Goal: Transaction & Acquisition: Obtain resource

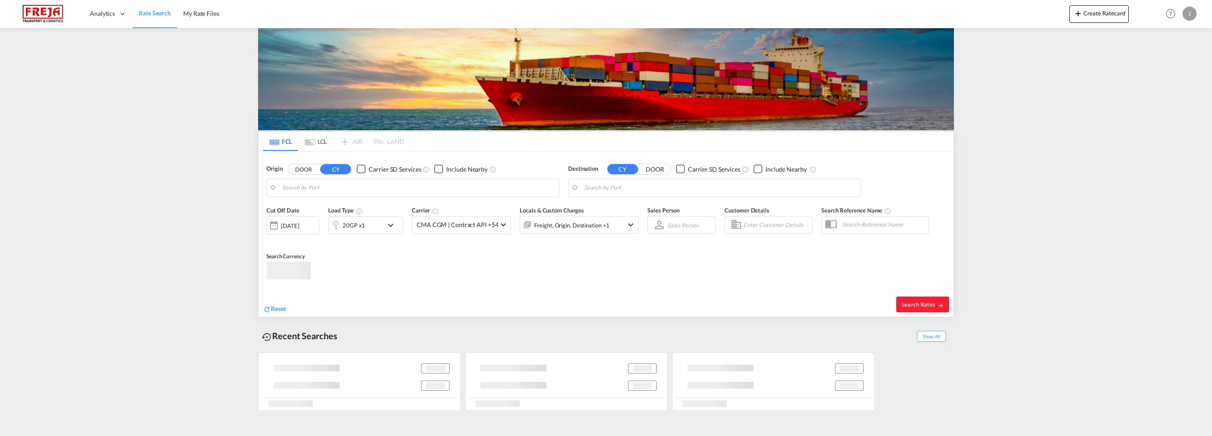
type input "Fredrikstad, NOFRK"
type input "[GEOGRAPHIC_DATA], BRGIG"
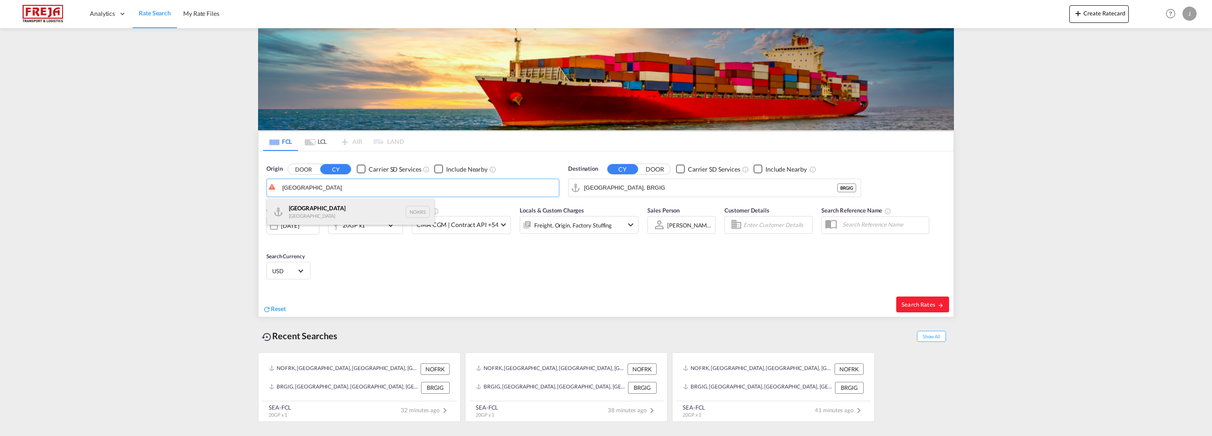
click at [321, 214] on div "Kristiansand Norway NOKRS" at bounding box center [350, 212] width 167 height 26
type input "[GEOGRAPHIC_DATA], NOKRS"
click at [669, 188] on input "[GEOGRAPHIC_DATA], BRGIG" at bounding box center [720, 187] width 272 height 13
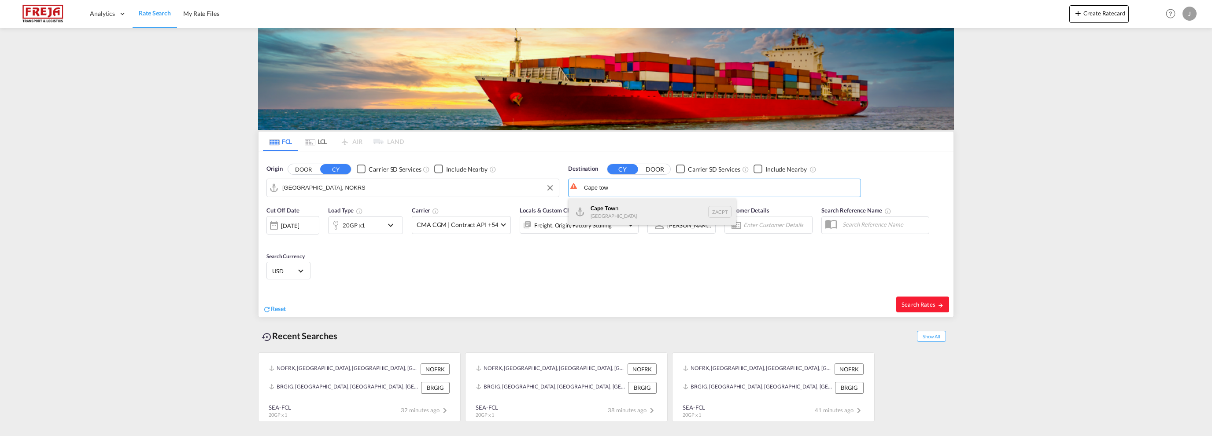
click at [615, 204] on div "Cape Tow n South Africa ZACPT" at bounding box center [652, 212] width 167 height 26
type input "[GEOGRAPHIC_DATA], ZACPT"
click at [299, 225] on div "[DATE]" at bounding box center [290, 226] width 18 height 8
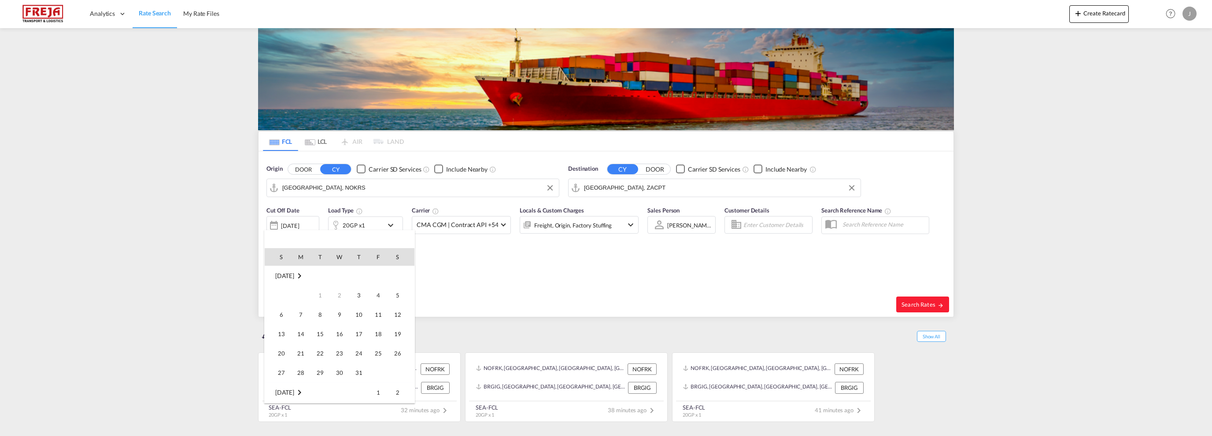
scroll to position [350, 0]
click at [322, 316] on span "14" at bounding box center [320, 315] width 18 height 18
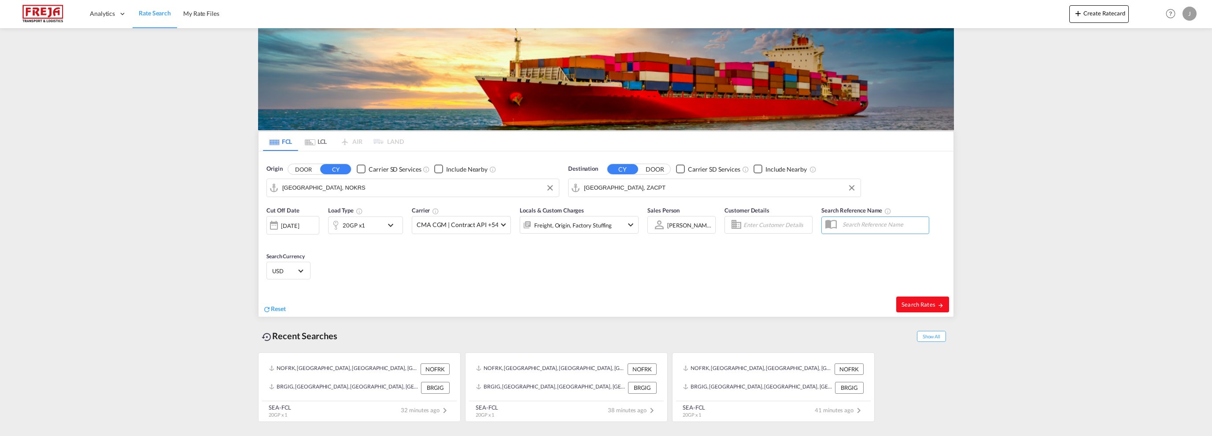
click at [914, 301] on span "Search Rates" at bounding box center [923, 304] width 42 height 7
type input "NOKRS to ZACPT / 14 Oct 2025"
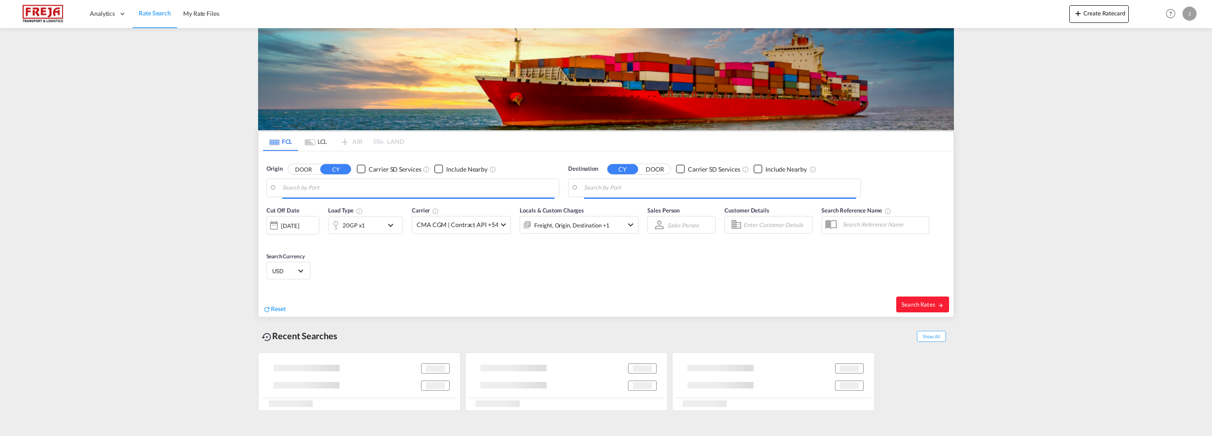
type input "[GEOGRAPHIC_DATA], NOKRS"
type input "[GEOGRAPHIC_DATA], ZACPT"
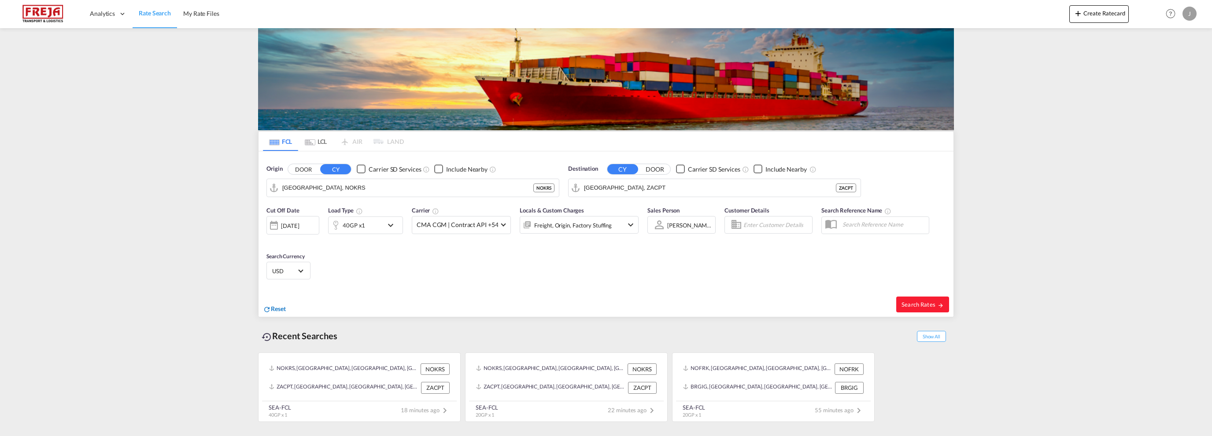
click at [277, 308] on span "Reset" at bounding box center [278, 308] width 15 height 7
click at [345, 188] on body "Analytics Reports Dashboard Rate Search My Rate Files Analytics" at bounding box center [606, 218] width 1212 height 436
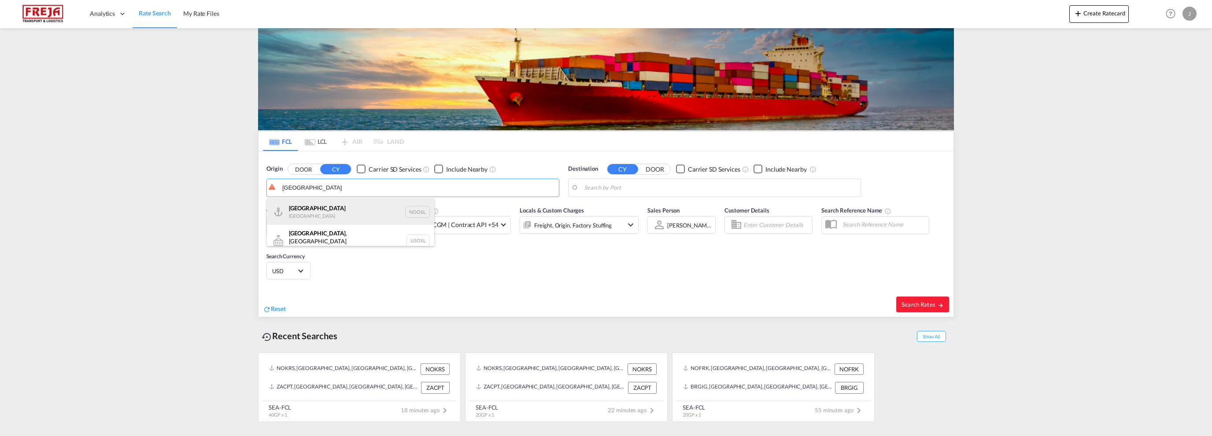
click at [312, 211] on div "[GEOGRAPHIC_DATA] [GEOGRAPHIC_DATA] NOOSL" at bounding box center [350, 212] width 167 height 26
type input "[GEOGRAPHIC_DATA], NOOSL"
click at [643, 190] on body "Analytics Reports Dashboard Rate Search My Rate Files Analytics" at bounding box center [606, 218] width 1212 height 436
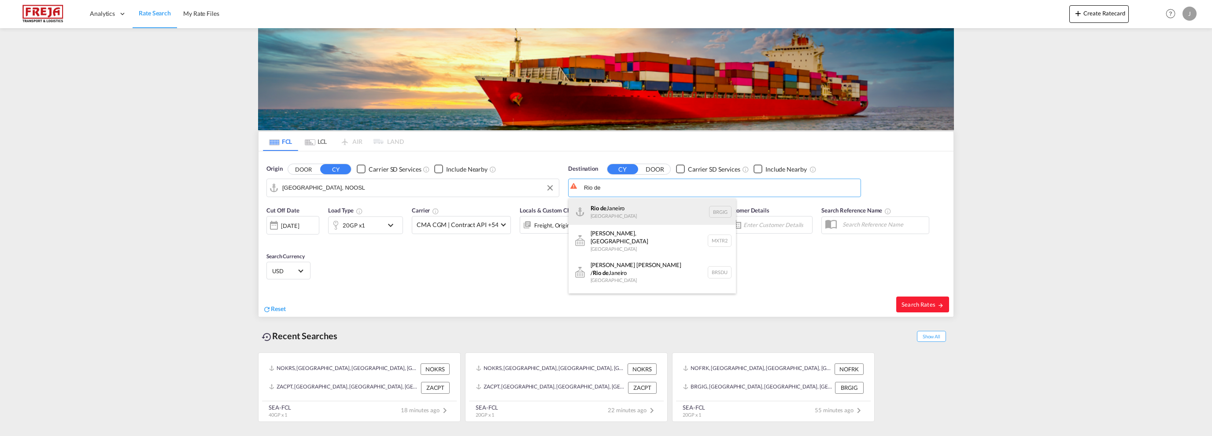
click at [630, 208] on div "[GEOGRAPHIC_DATA] [GEOGRAPHIC_DATA] BRGIG" at bounding box center [652, 212] width 167 height 26
type input "[GEOGRAPHIC_DATA], BRGIG"
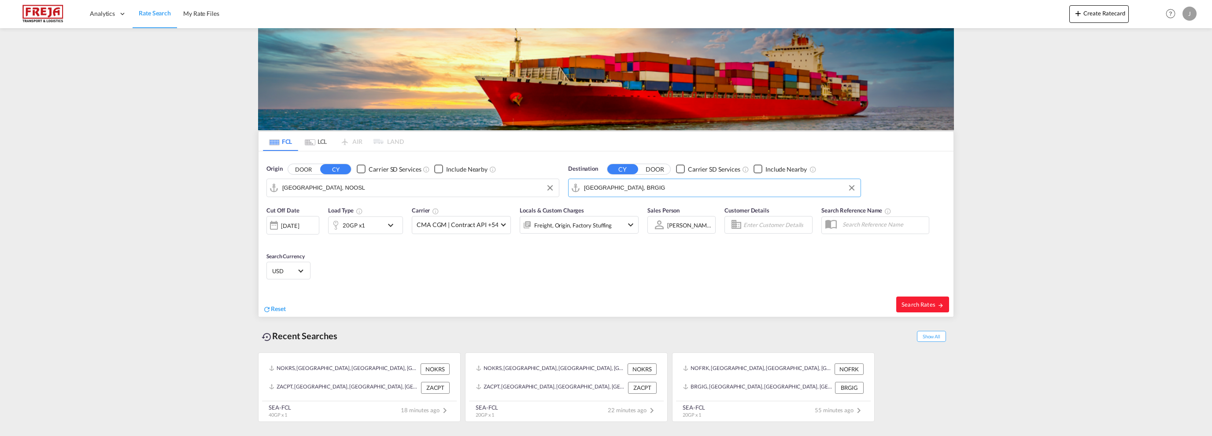
click at [288, 224] on div "[DATE]" at bounding box center [290, 226] width 18 height 8
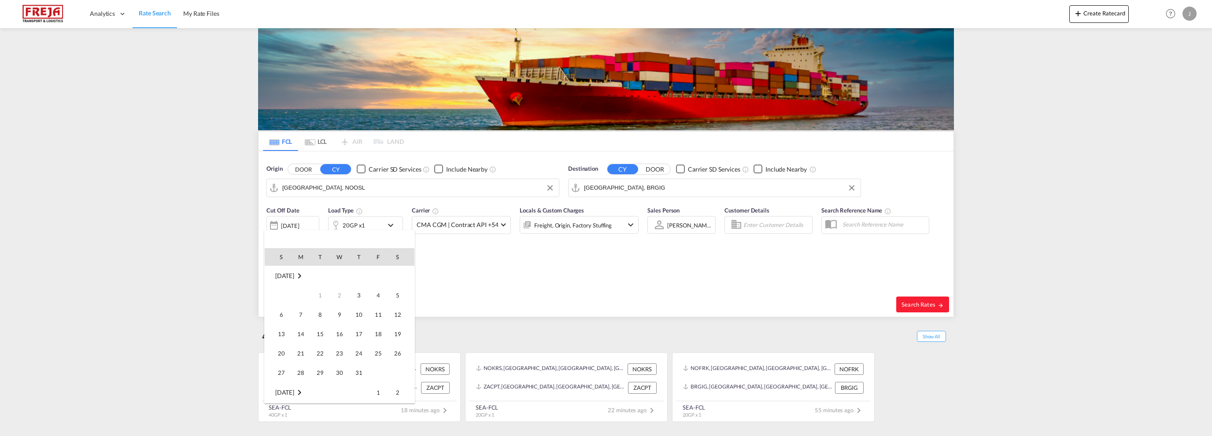
scroll to position [350, 0]
click at [302, 296] on span "6" at bounding box center [301, 296] width 18 height 18
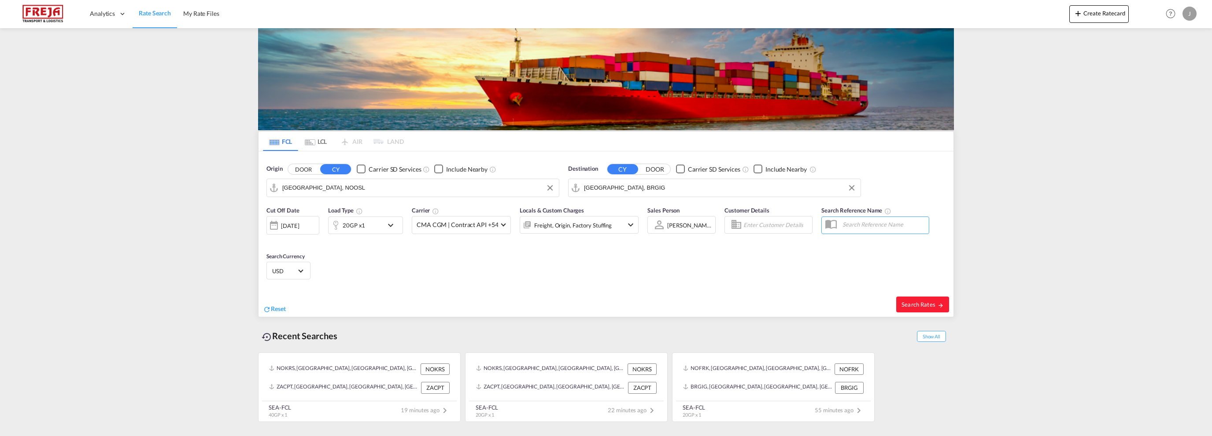
click at [394, 225] on md-icon "icon-chevron-down" at bounding box center [392, 225] width 15 height 11
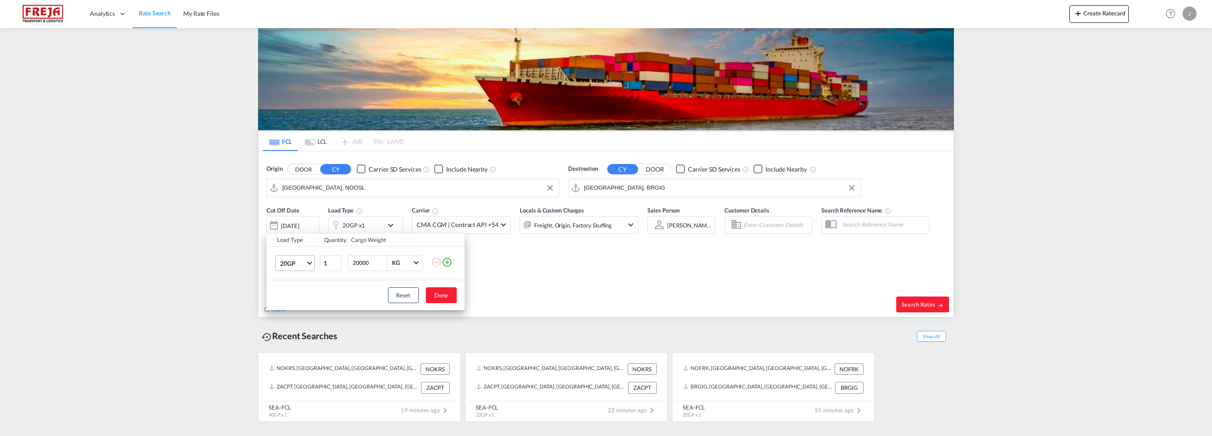
click at [310, 261] on span "Choose: \a20GP" at bounding box center [309, 262] width 5 height 5
click at [298, 281] on md-option "40RE" at bounding box center [303, 280] width 60 height 21
click at [360, 264] on input "20000" at bounding box center [369, 263] width 35 height 15
type input "2800"
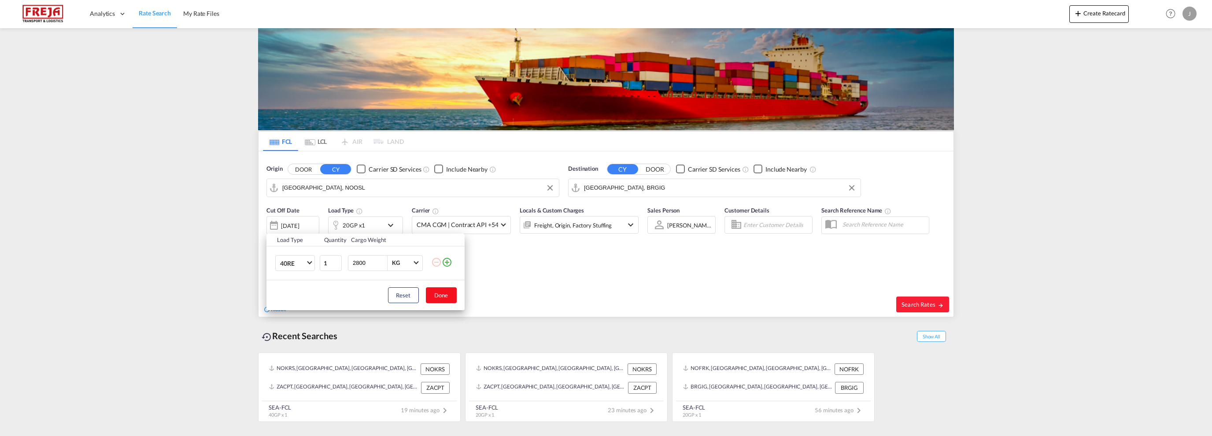
click at [440, 297] on button "Done" at bounding box center [441, 296] width 31 height 16
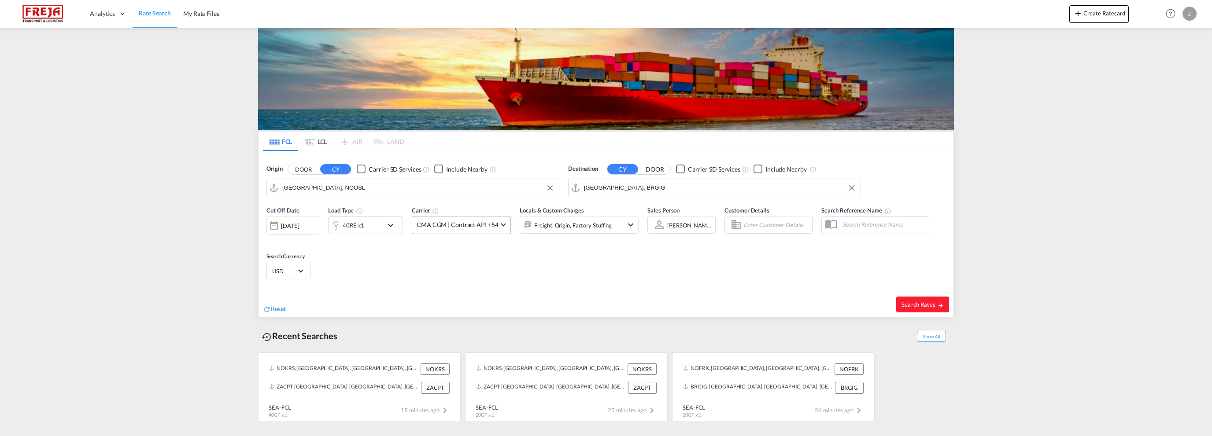
click at [498, 220] on md-select-value "CMA CGM | Contract API +54" at bounding box center [461, 225] width 98 height 17
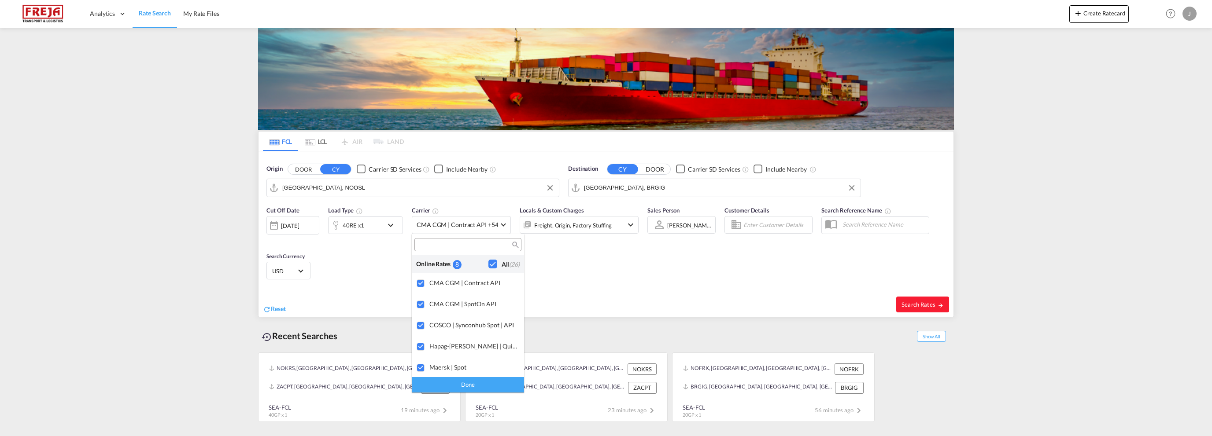
click at [572, 264] on md-backdrop at bounding box center [606, 218] width 1212 height 436
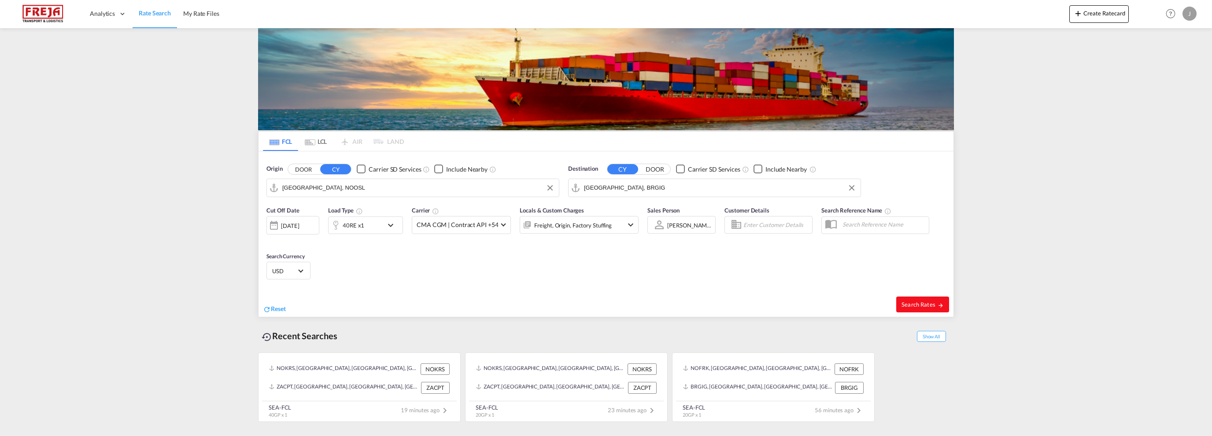
click at [921, 303] on span "Search Rates" at bounding box center [923, 304] width 42 height 7
type input "NOOSL to BRGIG / [DATE]"
